Goal: Use online tool/utility: Utilize a website feature to perform a specific function

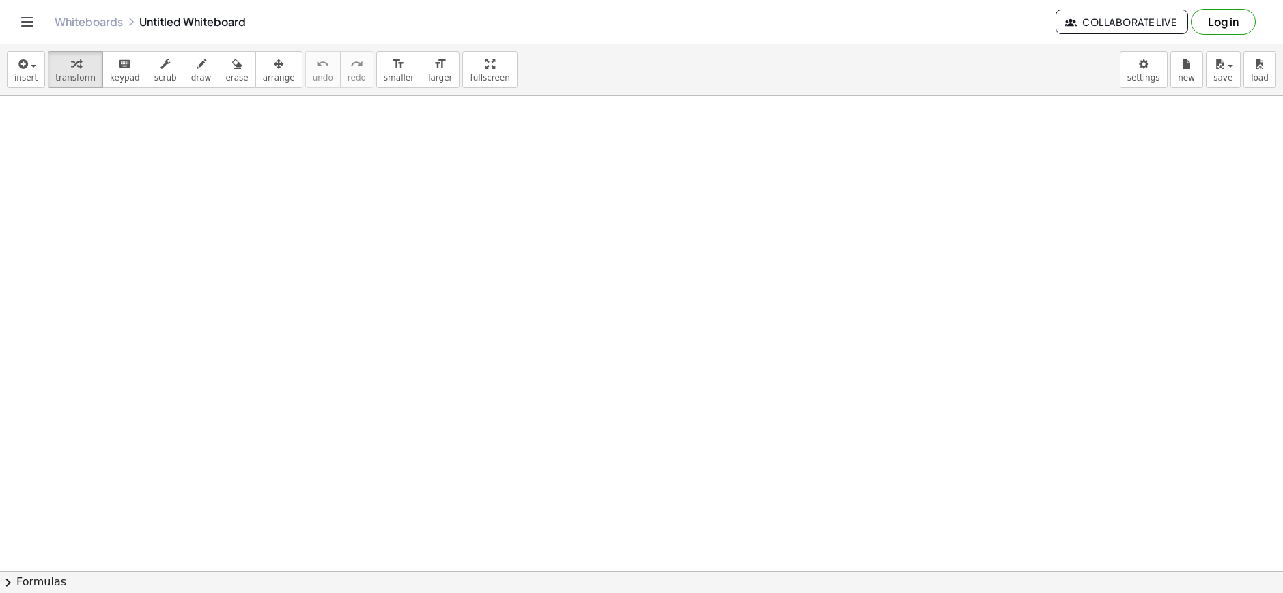
drag, startPoint x: 733, startPoint y: 199, endPoint x: 351, endPoint y: 62, distance: 406.1
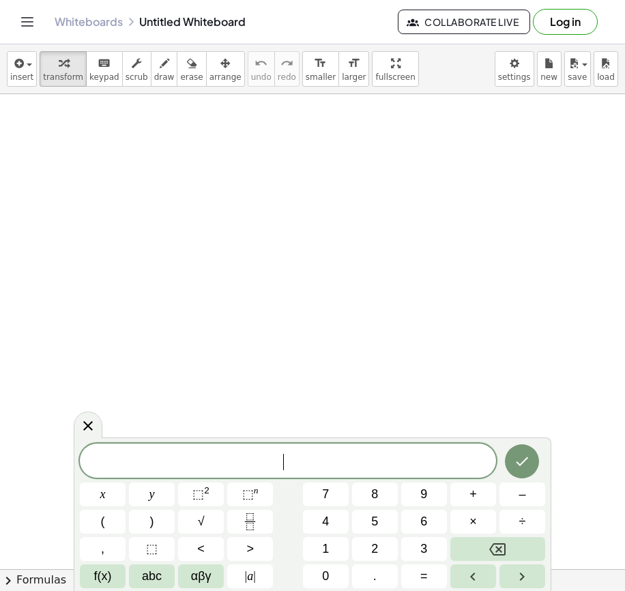
click at [214, 463] on span "​" at bounding box center [288, 462] width 416 height 19
click at [517, 458] on icon "Done" at bounding box center [522, 461] width 16 height 16
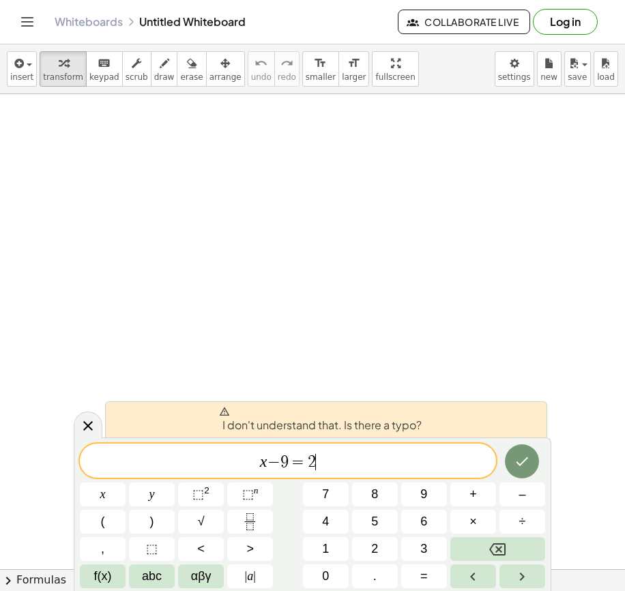
click at [278, 461] on span "−" at bounding box center [274, 462] width 13 height 16
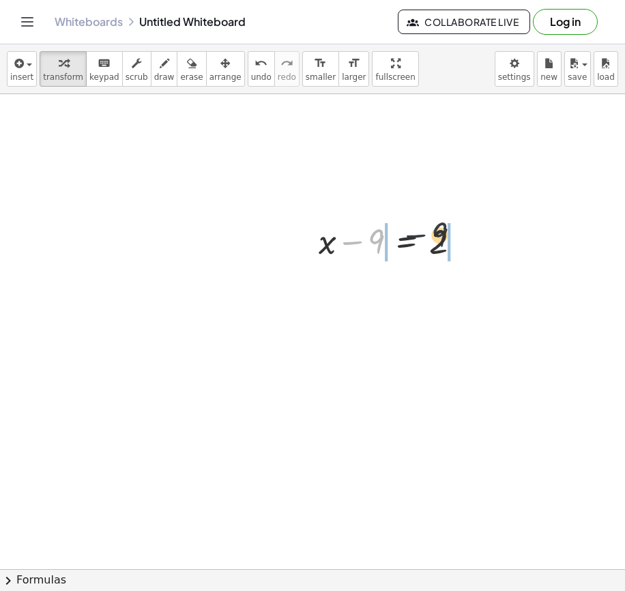
drag, startPoint x: 377, startPoint y: 242, endPoint x: 450, endPoint y: 238, distance: 72.5
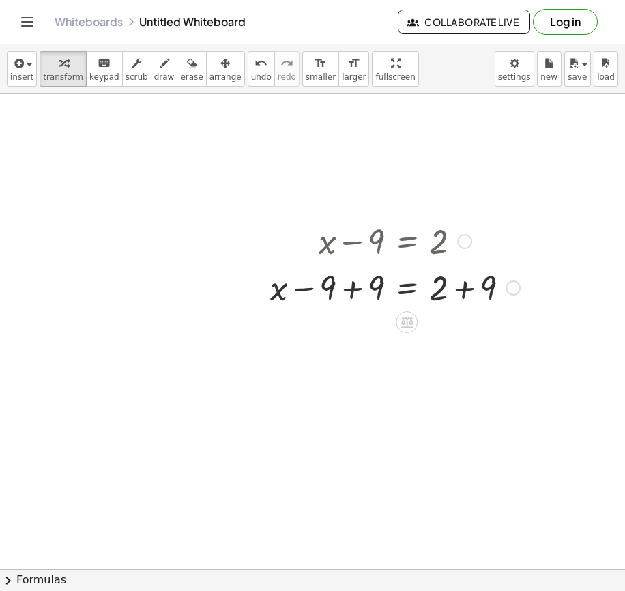
click at [323, 300] on div at bounding box center [394, 286] width 263 height 46
click at [461, 294] on div at bounding box center [394, 286] width 263 height 46
click at [358, 290] on div at bounding box center [373, 286] width 220 height 46
click at [347, 300] on div at bounding box center [394, 286] width 263 height 45
drag, startPoint x: 398, startPoint y: 340, endPoint x: 188, endPoint y: 287, distance: 216.9
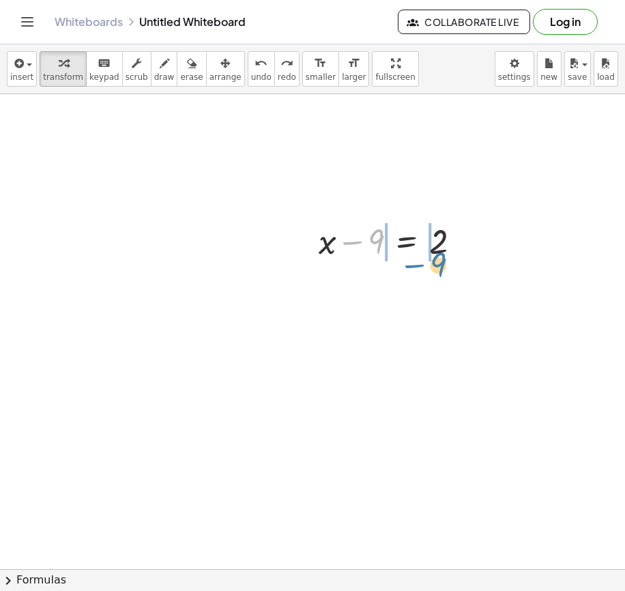
drag, startPoint x: 375, startPoint y: 231, endPoint x: 437, endPoint y: 254, distance: 65.4
click at [437, 254] on div at bounding box center [395, 240] width 167 height 46
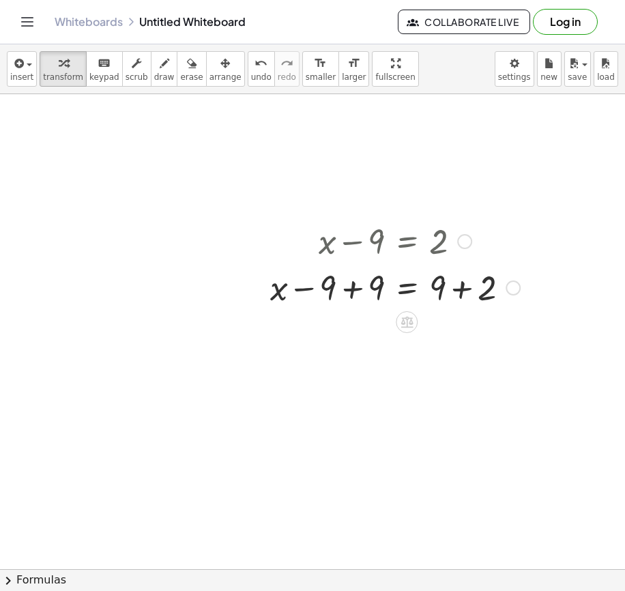
click at [499, 300] on div at bounding box center [394, 286] width 263 height 46
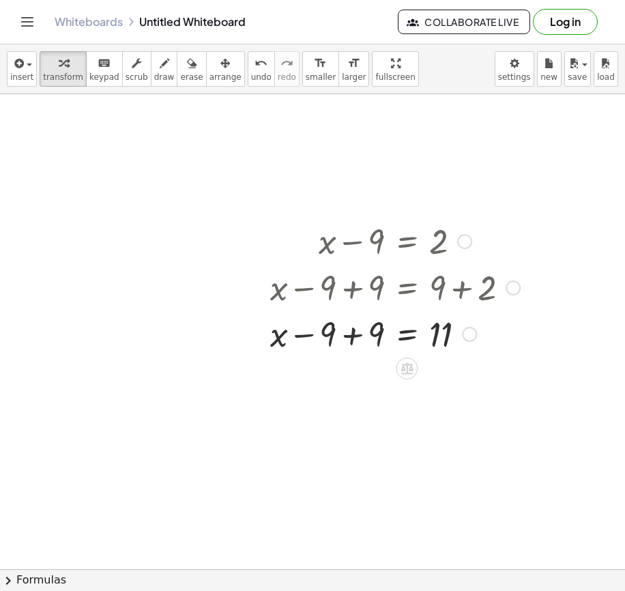
click at [356, 328] on div at bounding box center [394, 333] width 263 height 46
drag, startPoint x: 358, startPoint y: 339, endPoint x: 373, endPoint y: 313, distance: 29.6
click at [368, 329] on div at bounding box center [394, 333] width 263 height 45
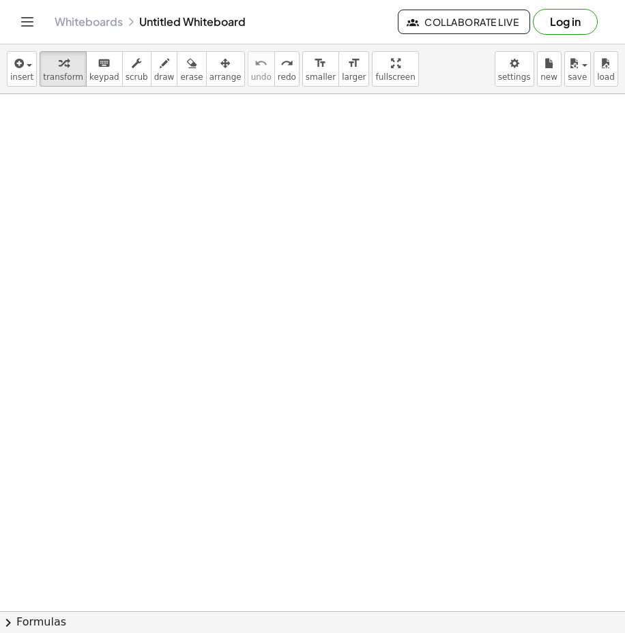
drag, startPoint x: 382, startPoint y: 179, endPoint x: 371, endPoint y: 173, distance: 13.1
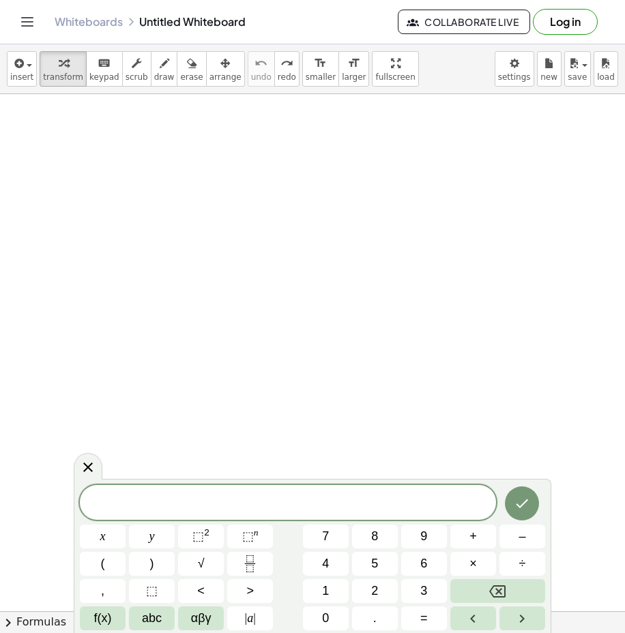
click at [268, 503] on span at bounding box center [288, 504] width 416 height 20
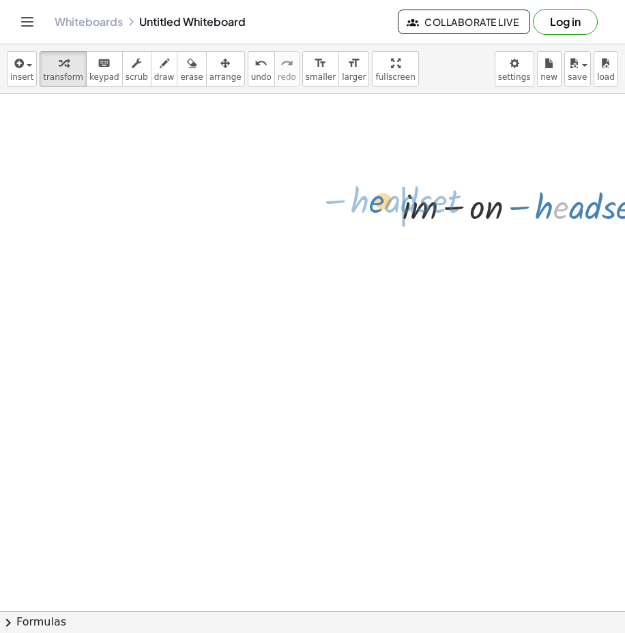
drag, startPoint x: 558, startPoint y: 216, endPoint x: 289, endPoint y: 213, distance: 268.3
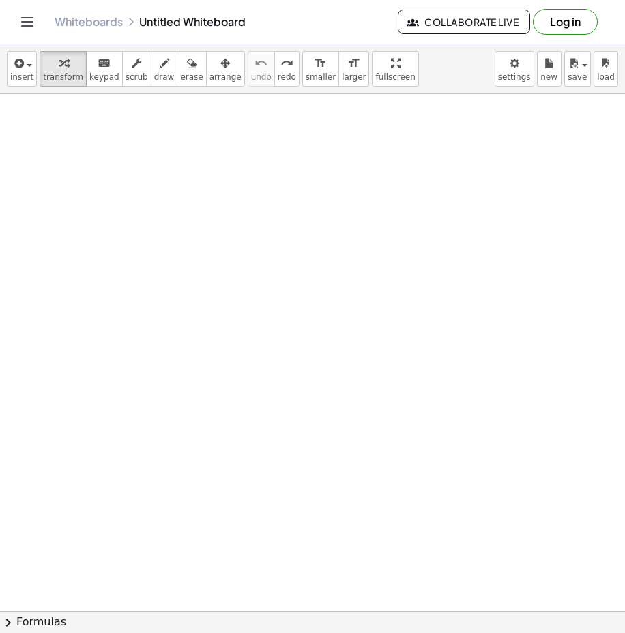
click at [94, 80] on span "keypad" at bounding box center [104, 77] width 30 height 10
click at [30, 69] on div "button" at bounding box center [21, 63] width 23 height 16
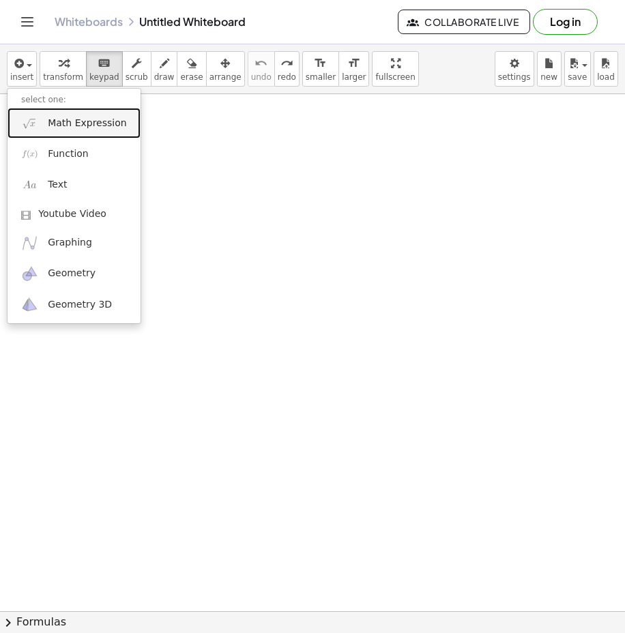
click at [57, 119] on span "Math Expression" at bounding box center [87, 124] width 78 height 14
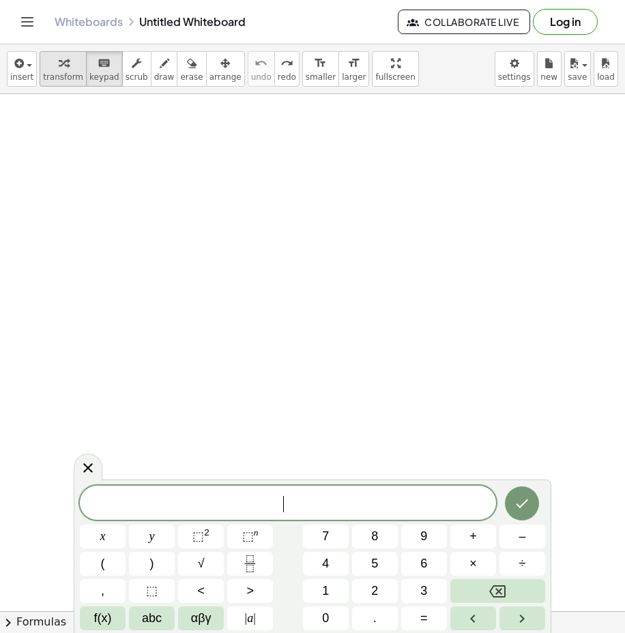
click at [56, 73] on span "transform" at bounding box center [63, 77] width 40 height 10
click at [514, 502] on icon "Done" at bounding box center [522, 504] width 16 height 16
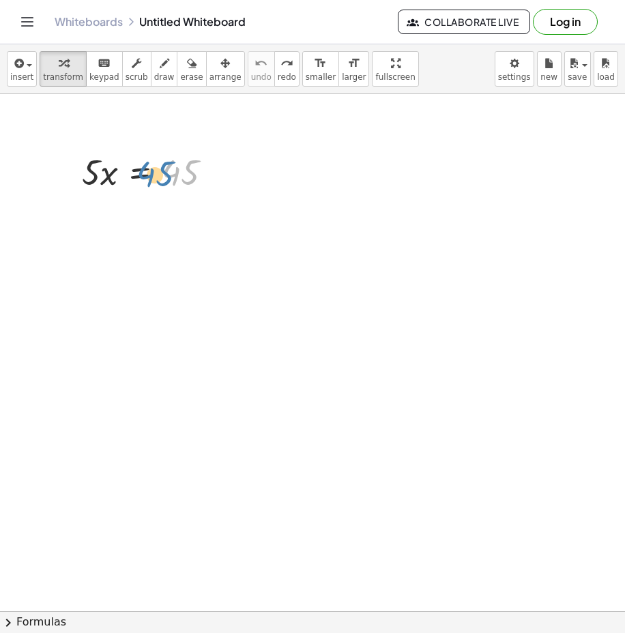
drag, startPoint x: 180, startPoint y: 161, endPoint x: 149, endPoint y: 162, distance: 30.7
click at [149, 162] on div at bounding box center [152, 171] width 155 height 46
drag, startPoint x: 89, startPoint y: 147, endPoint x: 197, endPoint y: 212, distance: 125.6
drag, startPoint x: 82, startPoint y: 168, endPoint x: 98, endPoint y: 205, distance: 40.3
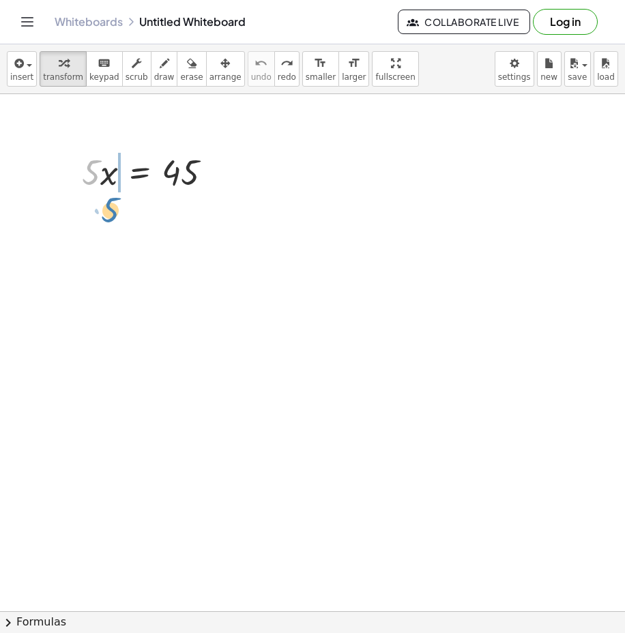
drag, startPoint x: 100, startPoint y: 206, endPoint x: 58, endPoint y: 212, distance: 42.8
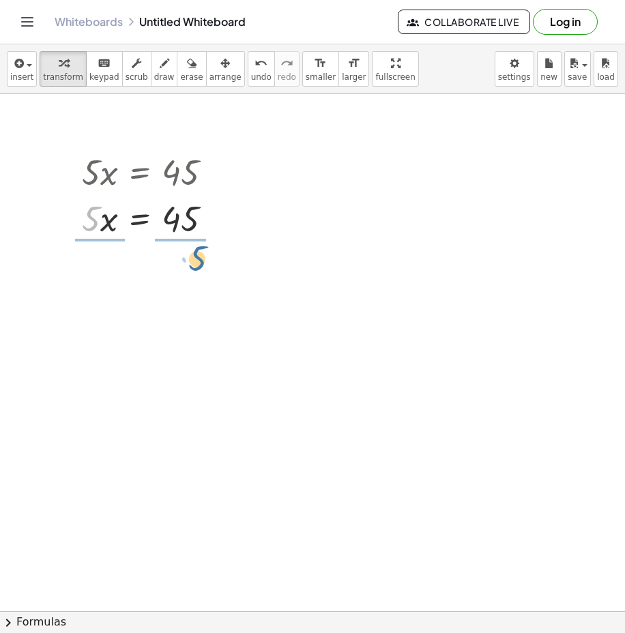
drag, startPoint x: 116, startPoint y: 245, endPoint x: 184, endPoint y: 270, distance: 72.5
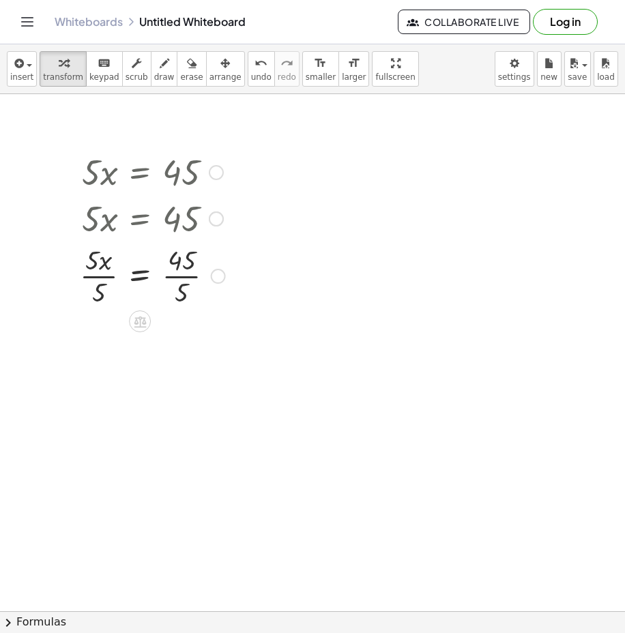
click at [96, 274] on div at bounding box center [152, 275] width 159 height 68
click at [186, 270] on div at bounding box center [153, 275] width 156 height 68
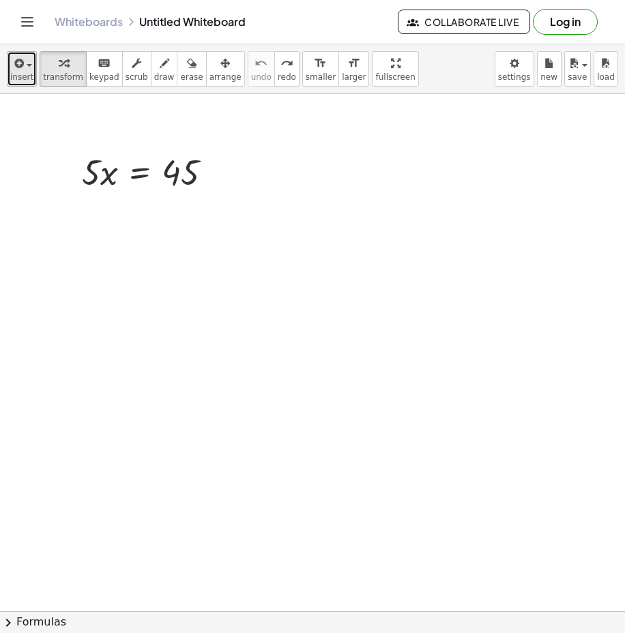
click at [29, 68] on div "button" at bounding box center [21, 63] width 23 height 16
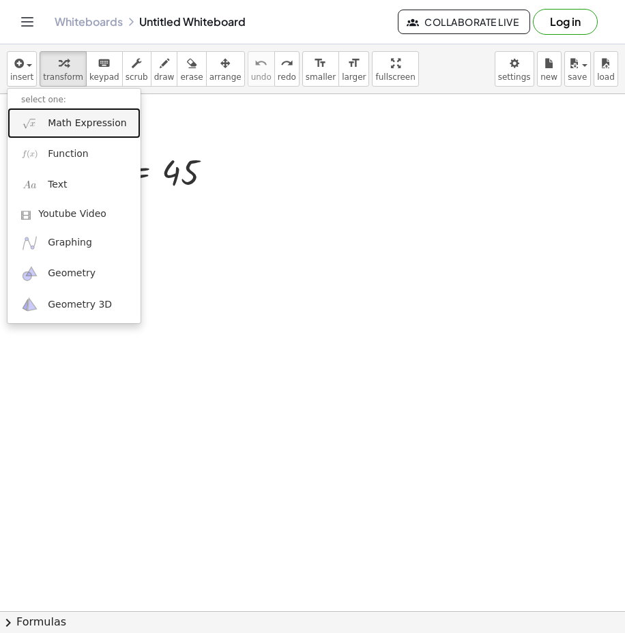
click at [33, 127] on img at bounding box center [29, 123] width 17 height 17
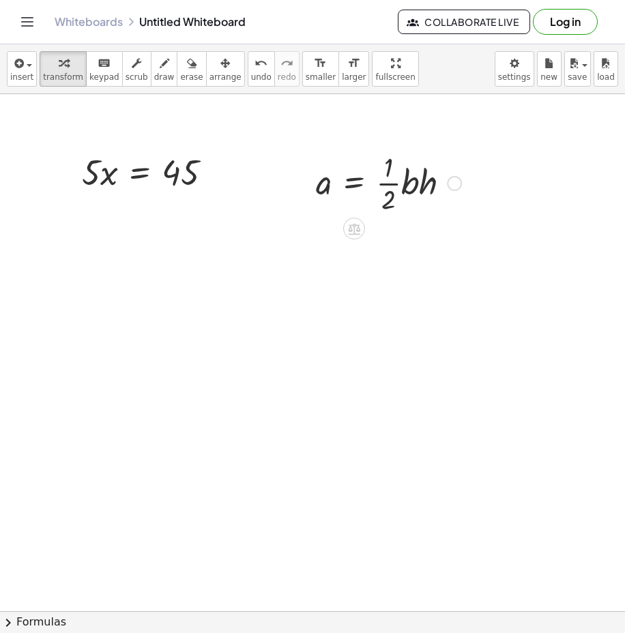
click at [397, 203] on div at bounding box center [388, 182] width 159 height 68
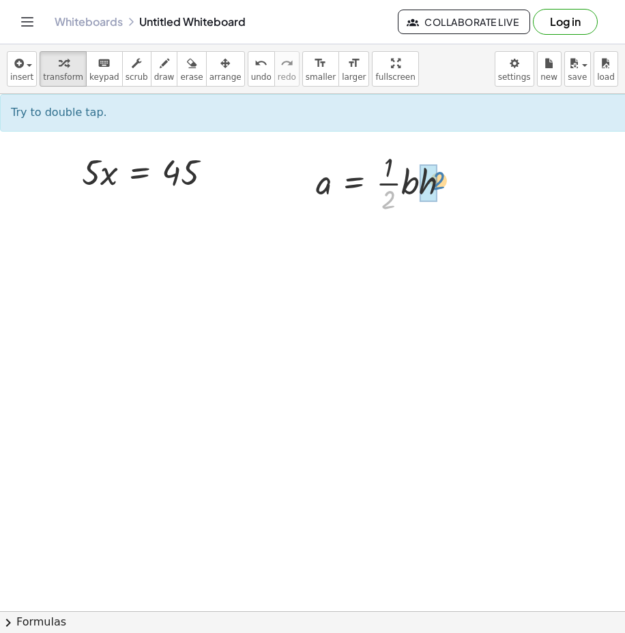
drag, startPoint x: 393, startPoint y: 204, endPoint x: 443, endPoint y: 185, distance: 53.4
click at [443, 185] on div at bounding box center [388, 182] width 159 height 68
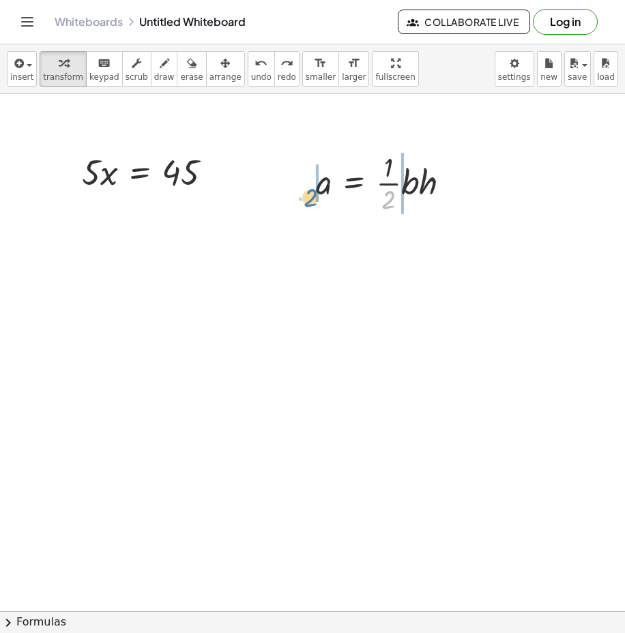
drag, startPoint x: 278, startPoint y: 203, endPoint x: 306, endPoint y: 201, distance: 28.7
click at [306, 201] on div "· 2 a = · · 1 · 2 · b · h" at bounding box center [384, 182] width 176 height 75
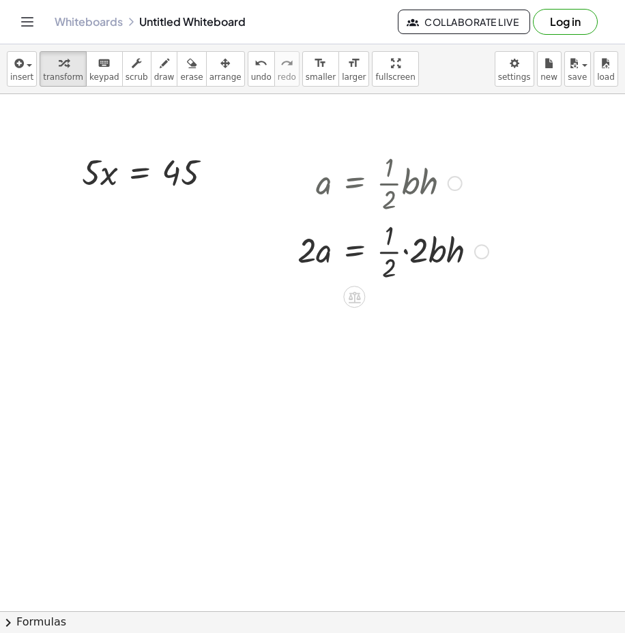
click at [438, 259] on div at bounding box center [393, 250] width 205 height 68
drag, startPoint x: 402, startPoint y: 262, endPoint x: 389, endPoint y: 262, distance: 13.0
click at [400, 262] on div at bounding box center [393, 250] width 205 height 68
click at [389, 262] on div at bounding box center [380, 250] width 178 height 68
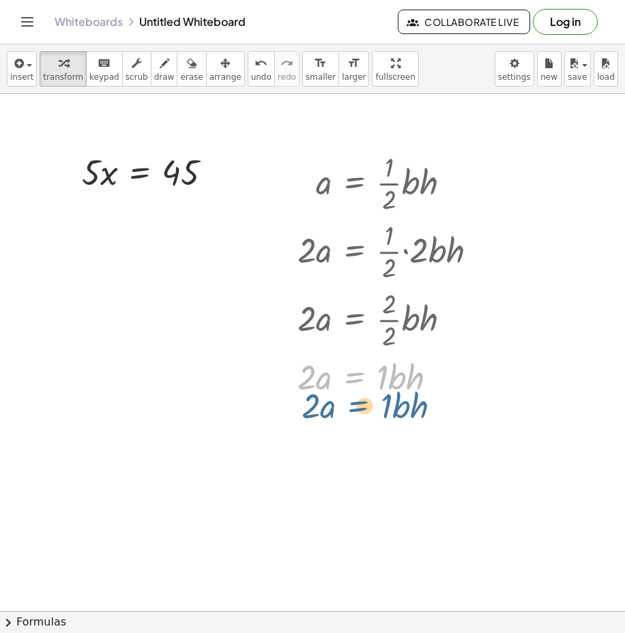
drag, startPoint x: 374, startPoint y: 371, endPoint x: 358, endPoint y: 358, distance: 20.8
click at [349, 361] on div at bounding box center [393, 376] width 205 height 46
drag, startPoint x: 400, startPoint y: 384, endPoint x: 343, endPoint y: 419, distance: 67.1
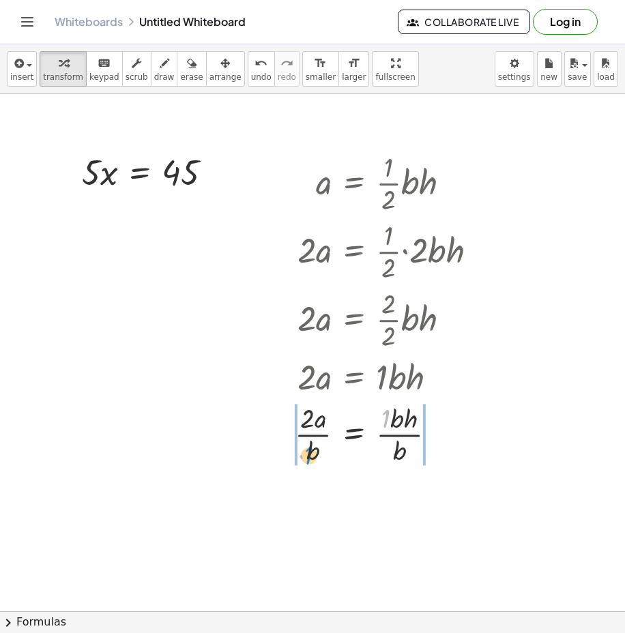
drag, startPoint x: 388, startPoint y: 414, endPoint x: 312, endPoint y: 449, distance: 83.7
click at [312, 449] on div at bounding box center [392, 433] width 208 height 68
drag, startPoint x: 386, startPoint y: 427, endPoint x: 386, endPoint y: 463, distance: 36.9
click at [383, 464] on div at bounding box center [392, 433] width 208 height 68
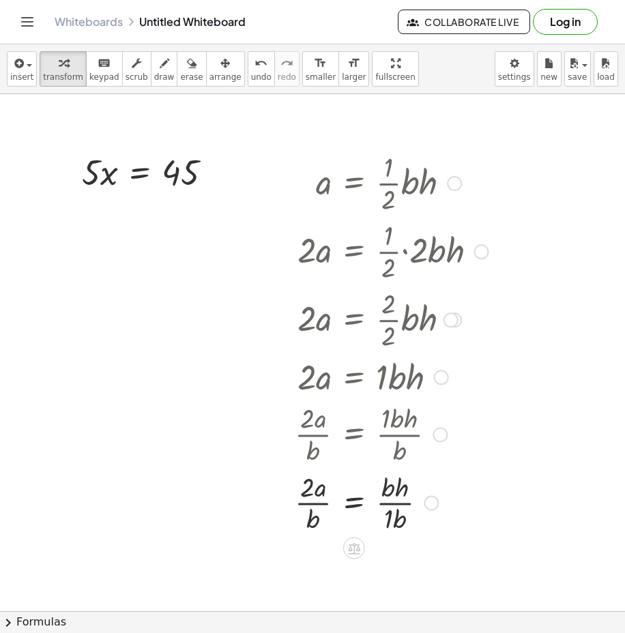
click at [392, 520] on div at bounding box center [392, 502] width 208 height 68
click at [392, 509] on div at bounding box center [392, 502] width 208 height 68
click at [315, 518] on div at bounding box center [392, 502] width 208 height 68
click at [391, 506] on div at bounding box center [392, 502] width 208 height 68
click at [484, 335] on div at bounding box center [392, 319] width 208 height 68
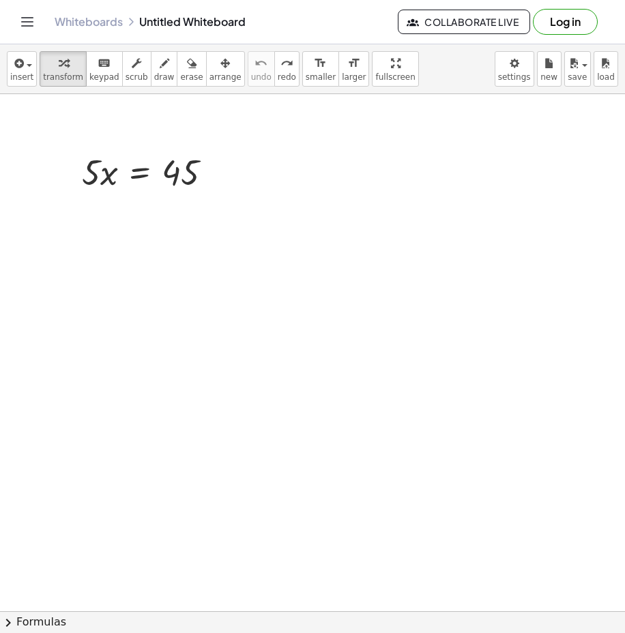
click at [5, 72] on div "insert select one: Math Expression Function Text Youtube Video Graphing Geometr…" at bounding box center [312, 69] width 625 height 50
click at [16, 69] on icon "button" at bounding box center [18, 63] width 12 height 16
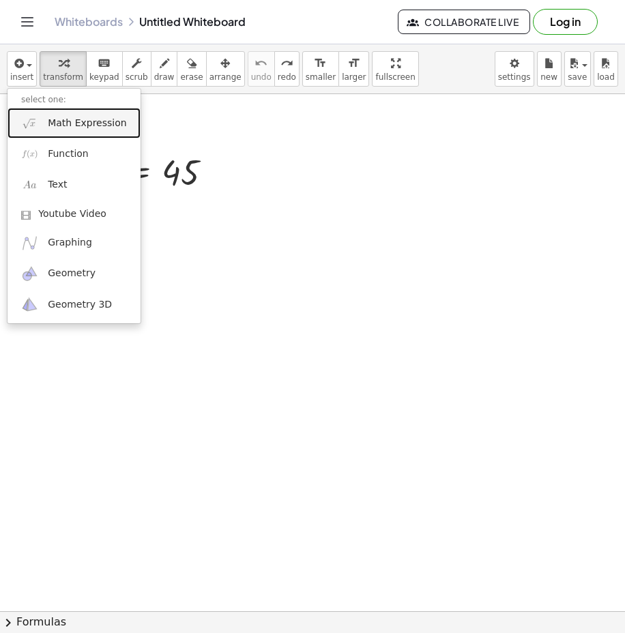
click at [57, 119] on span "Math Expression" at bounding box center [87, 124] width 78 height 14
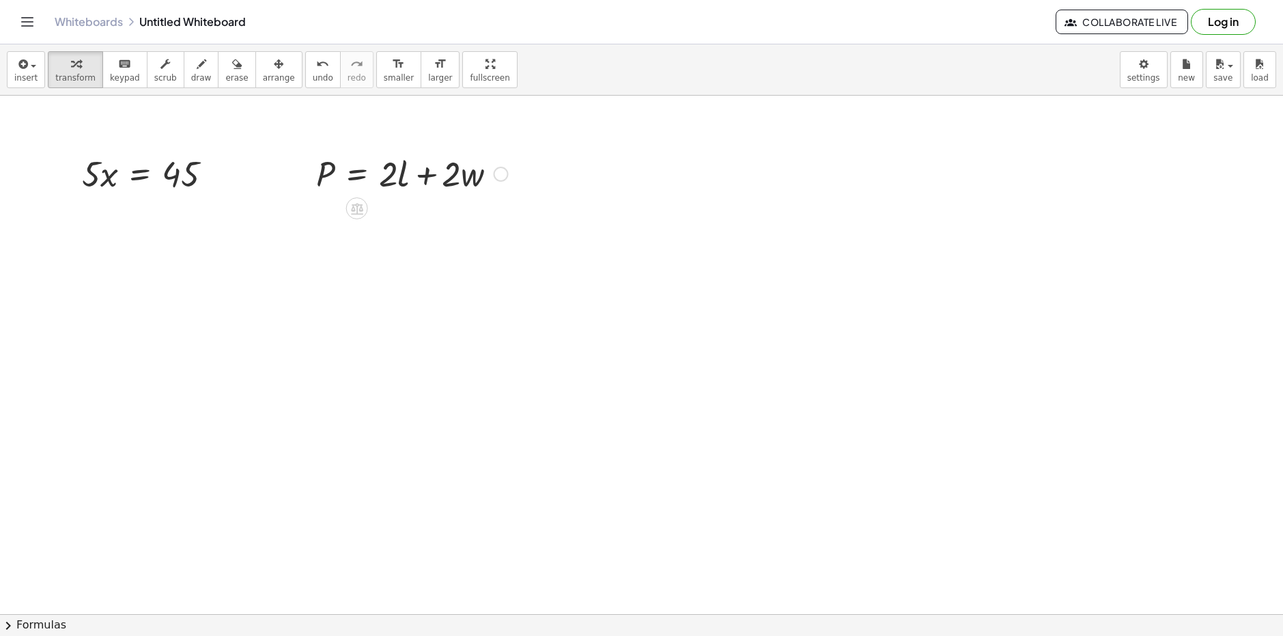
click at [418, 174] on div at bounding box center [411, 172] width 205 height 46
